Goal: Find specific page/section: Find specific page/section

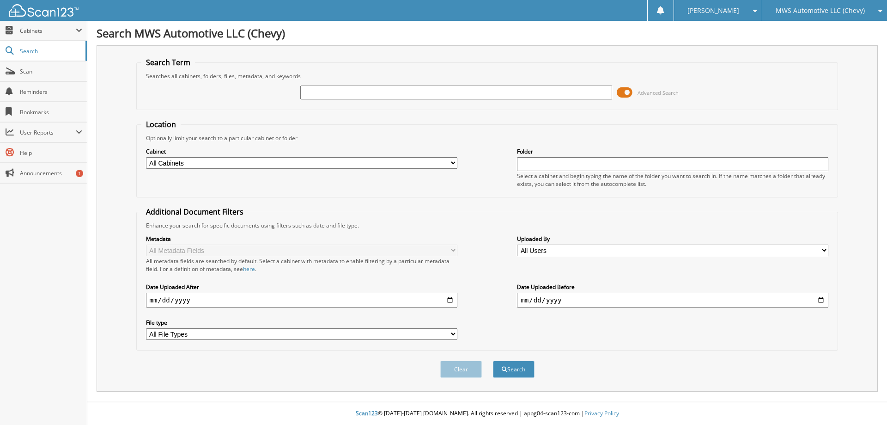
click at [556, 91] on input "text" at bounding box center [455, 92] width 311 height 14
type input "C5350A"
click at [517, 365] on button "Search" at bounding box center [514, 368] width 42 height 17
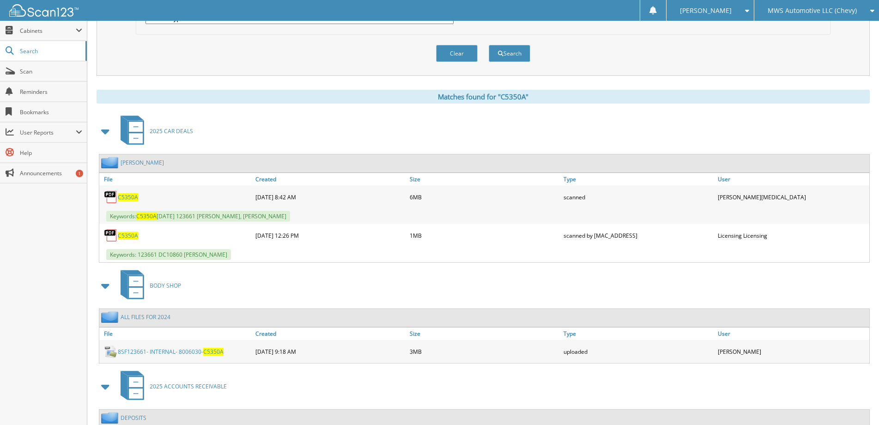
scroll to position [323, 0]
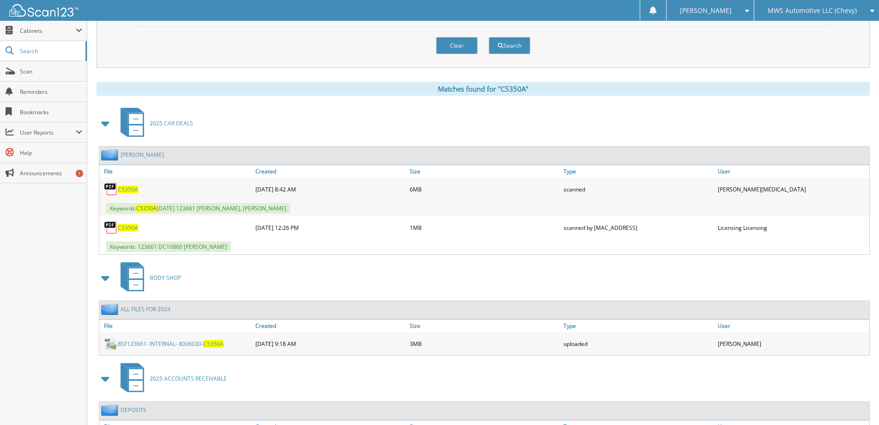
click at [128, 191] on span "C5350A" at bounding box center [128, 189] width 20 height 8
click at [741, 14] on div "[PERSON_NAME]" at bounding box center [710, 10] width 78 height 21
